Goal: Information Seeking & Learning: Check status

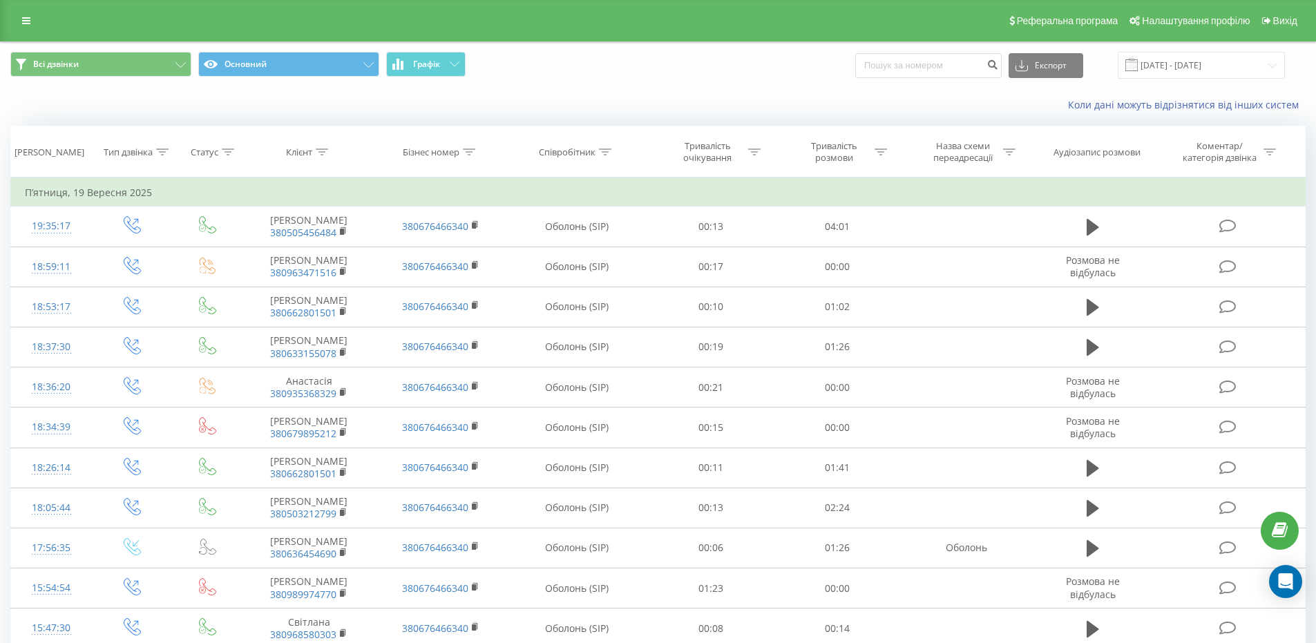
click at [337, 104] on div "Коли дані можуть відрізнятися вiд інших систем" at bounding box center [658, 104] width 1315 height 33
click at [1124, 102] on link "Коли дані можуть відрізнятися вiд інших систем" at bounding box center [1187, 104] width 238 height 13
click at [21, 15] on link at bounding box center [26, 20] width 25 height 19
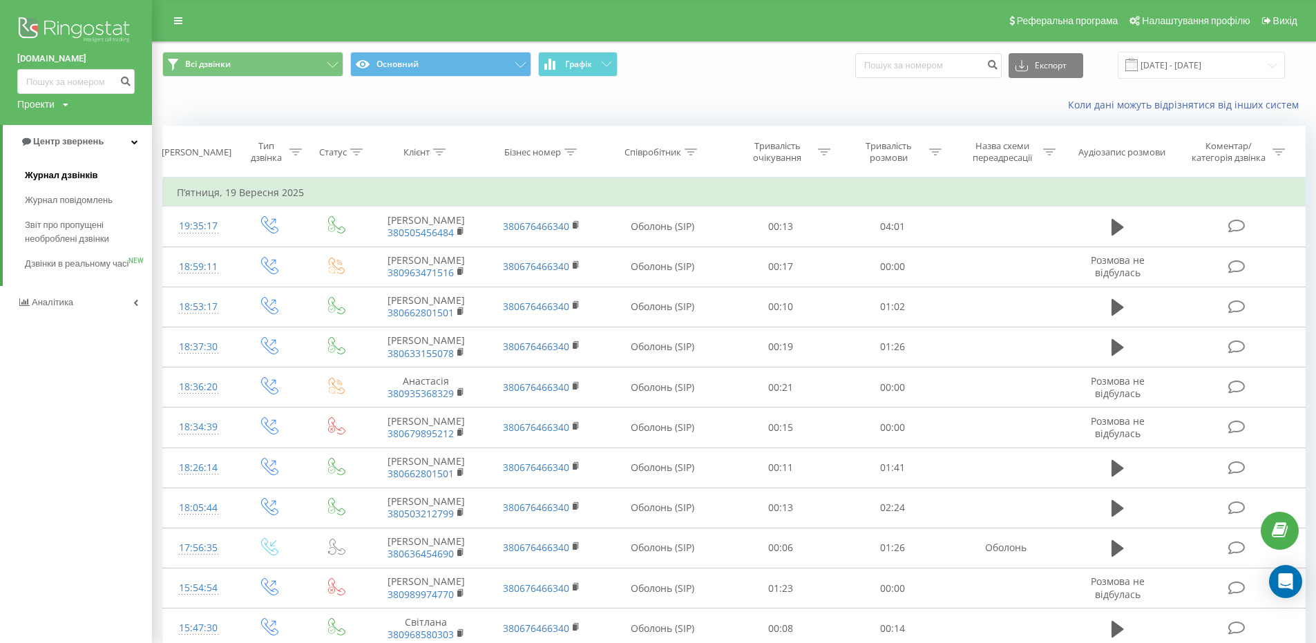
click at [84, 169] on link "Журнал дзвінків" at bounding box center [88, 175] width 127 height 25
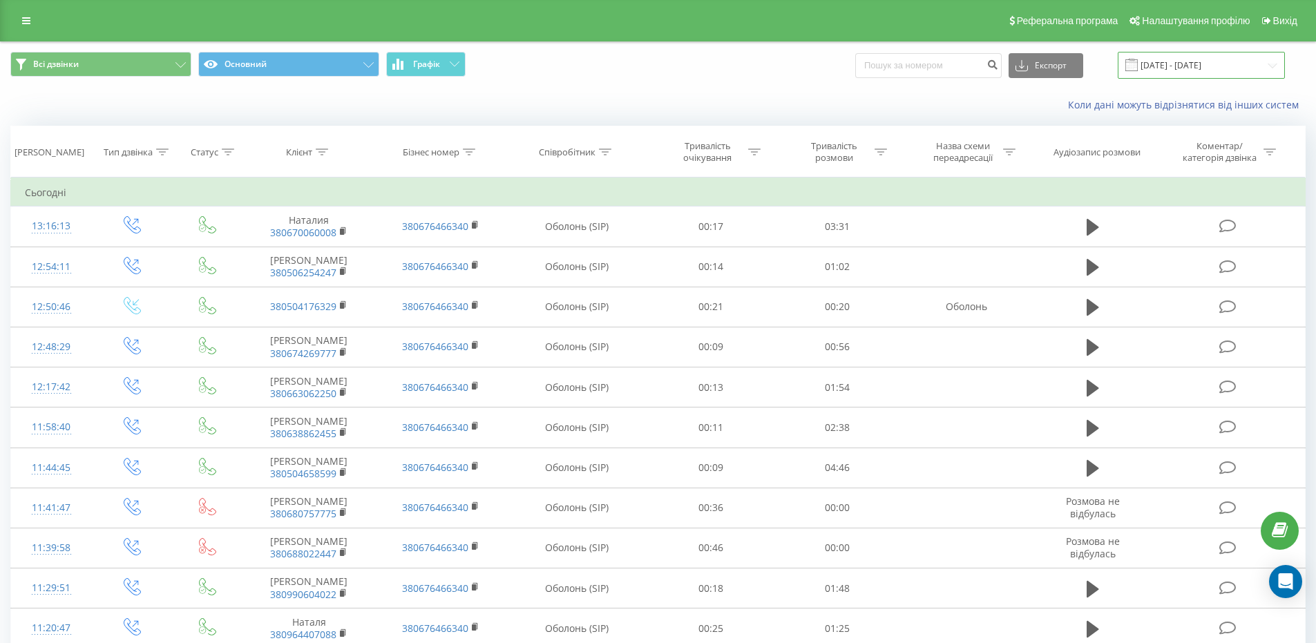
click at [1212, 58] on input "22.08.2025 - 22.09.2025" at bounding box center [1201, 65] width 167 height 27
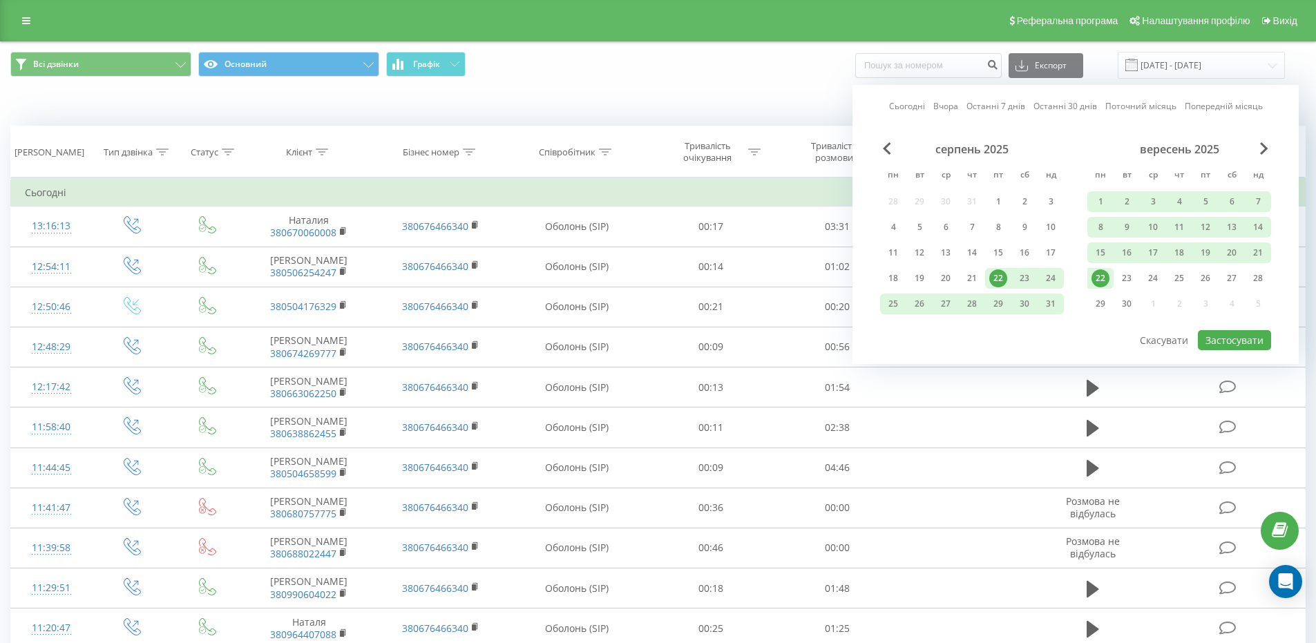
click at [1100, 280] on div "22" at bounding box center [1101, 278] width 18 height 18
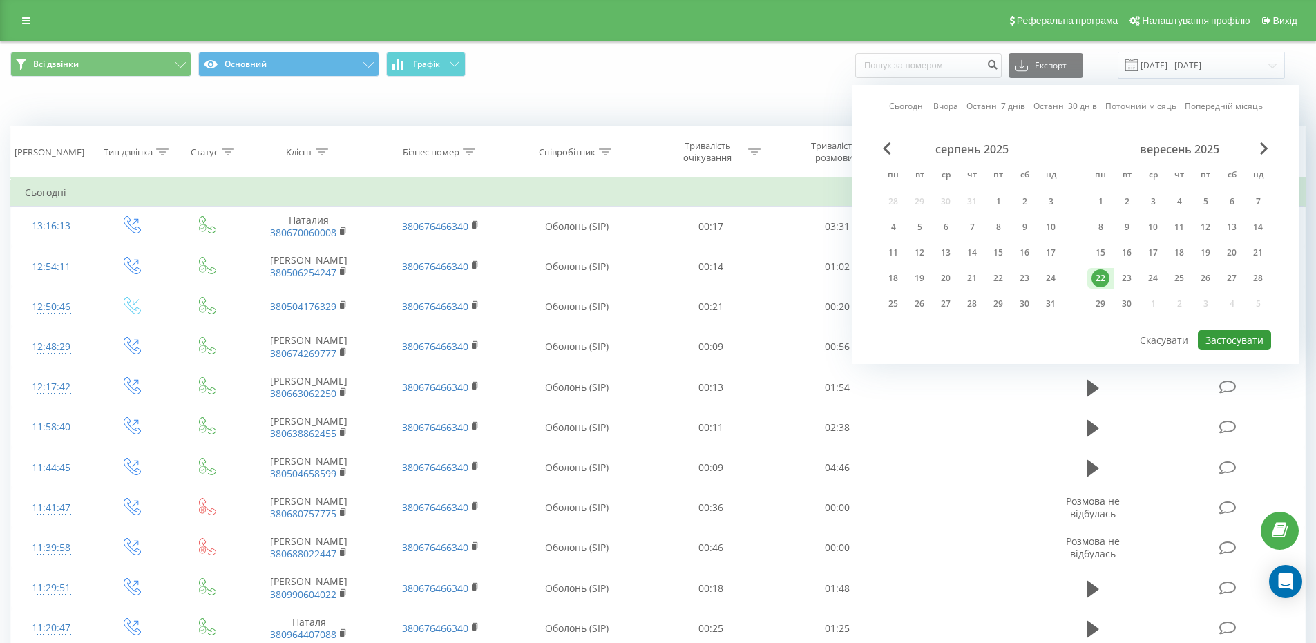
click at [1221, 339] on button "Застосувати" at bounding box center [1234, 340] width 73 height 20
type input "[DATE] - [DATE]"
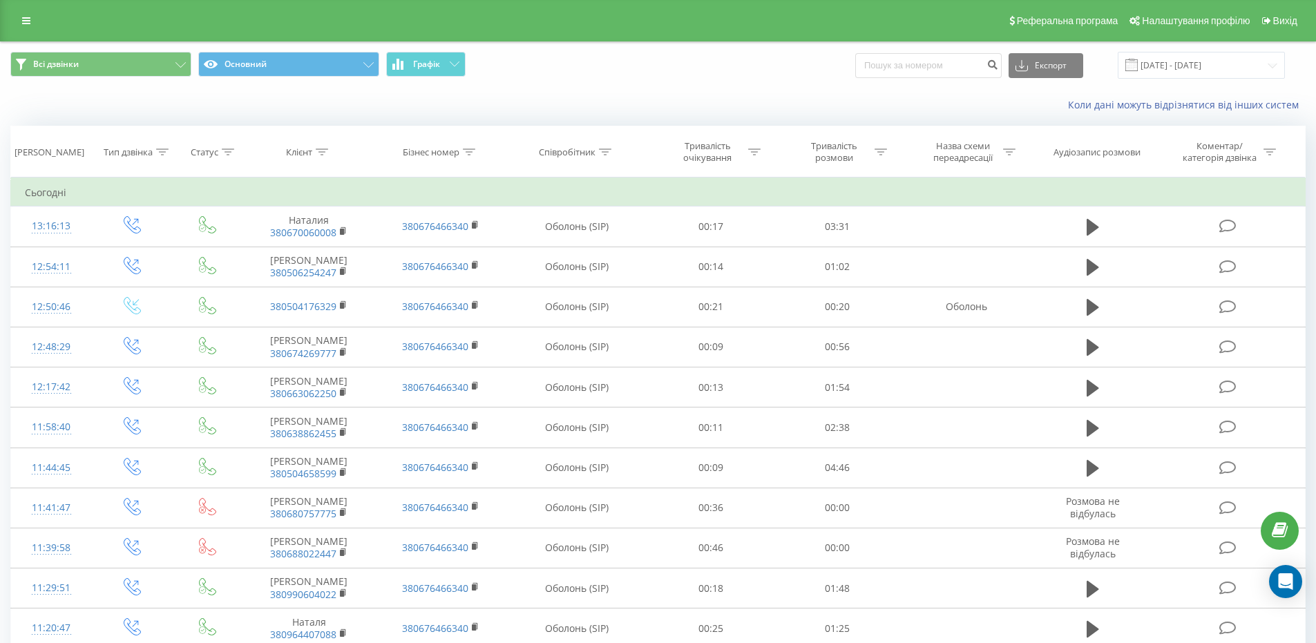
click at [656, 97] on div "Коли дані можуть відрізнятися вiд інших систем" at bounding box center [658, 104] width 1315 height 33
click at [430, 66] on span "Графік" at bounding box center [426, 64] width 27 height 10
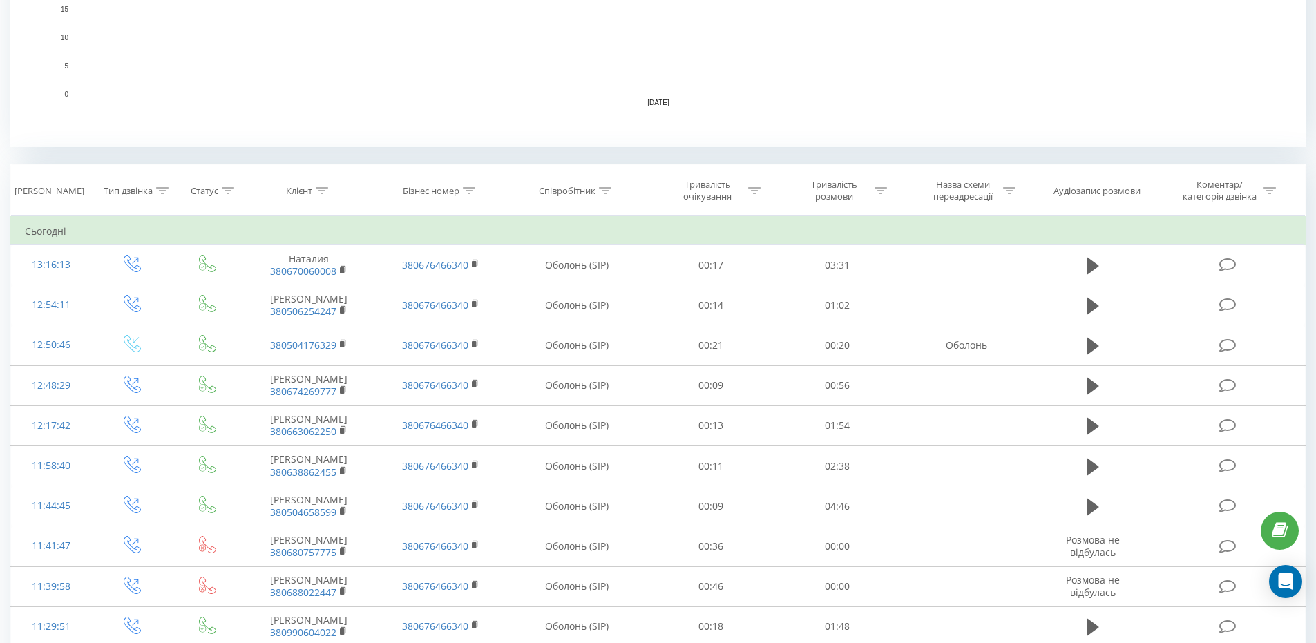
scroll to position [1123, 0]
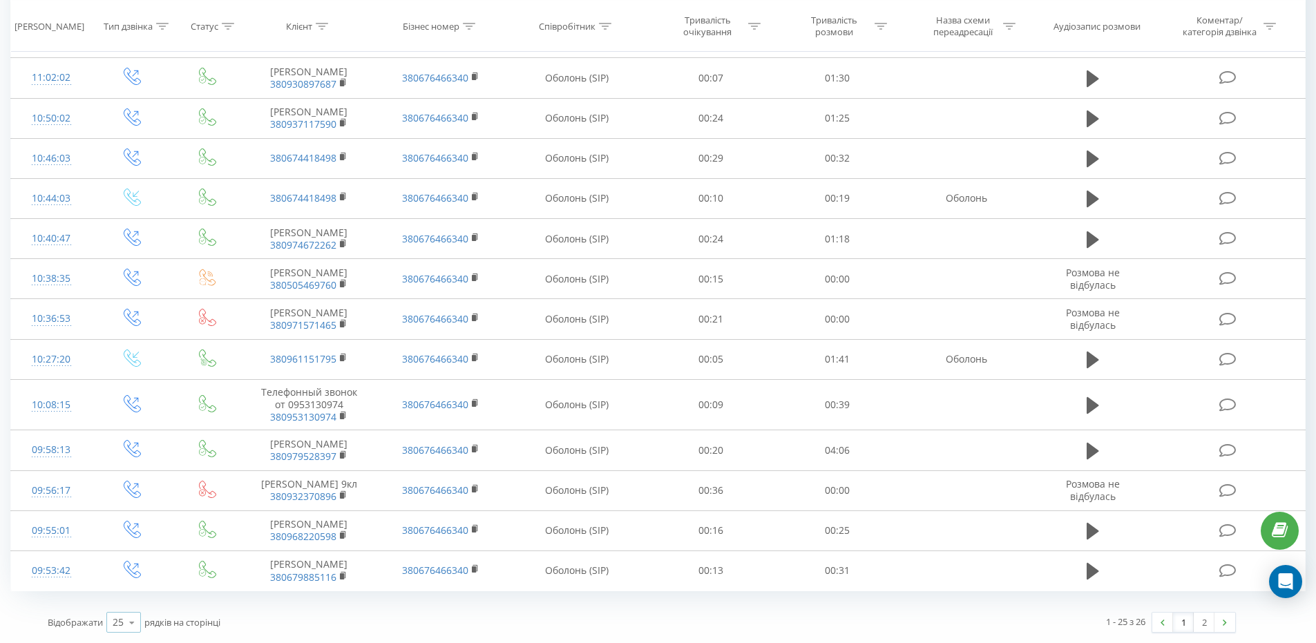
click at [117, 621] on div "25" at bounding box center [118, 623] width 11 height 14
click at [126, 589] on div "50" at bounding box center [123, 583] width 33 height 20
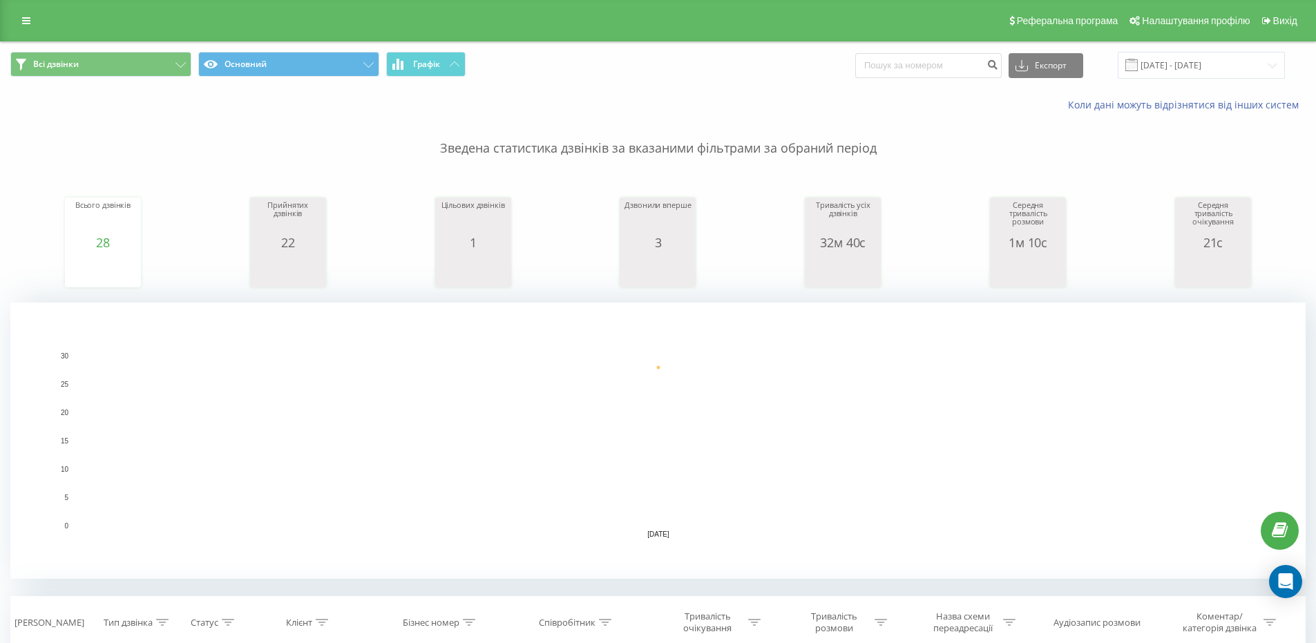
scroll to position [415, 0]
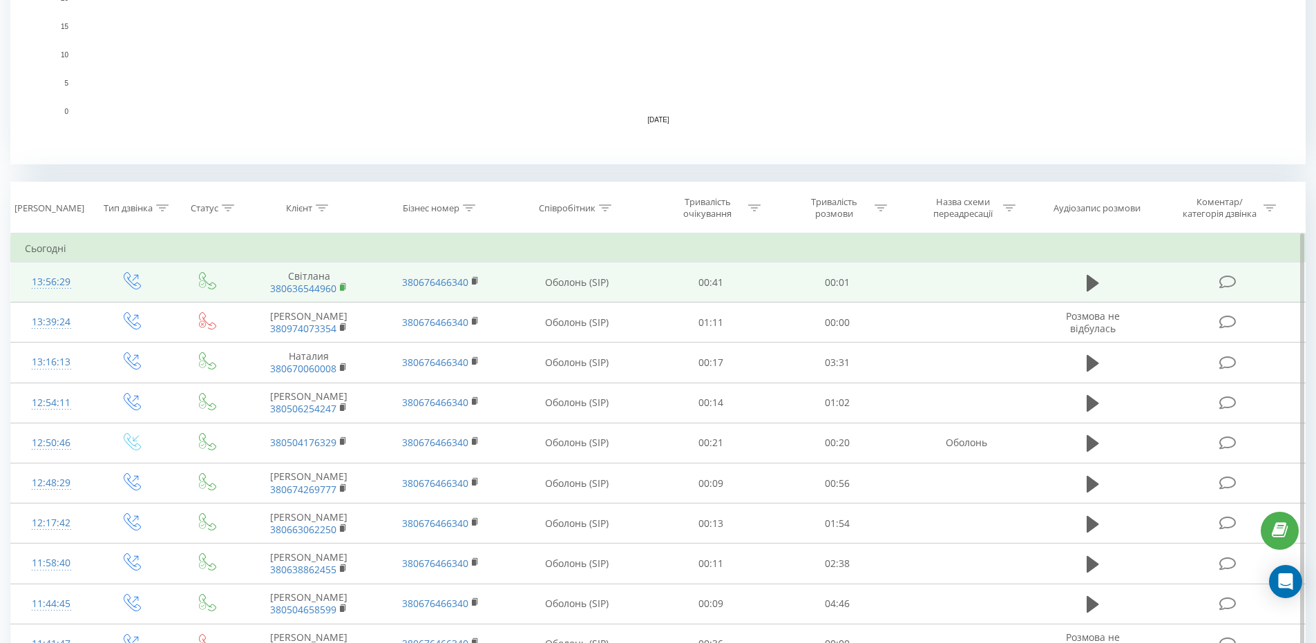
click at [345, 287] on icon at bounding box center [344, 288] width 8 height 10
